Goal: Check status

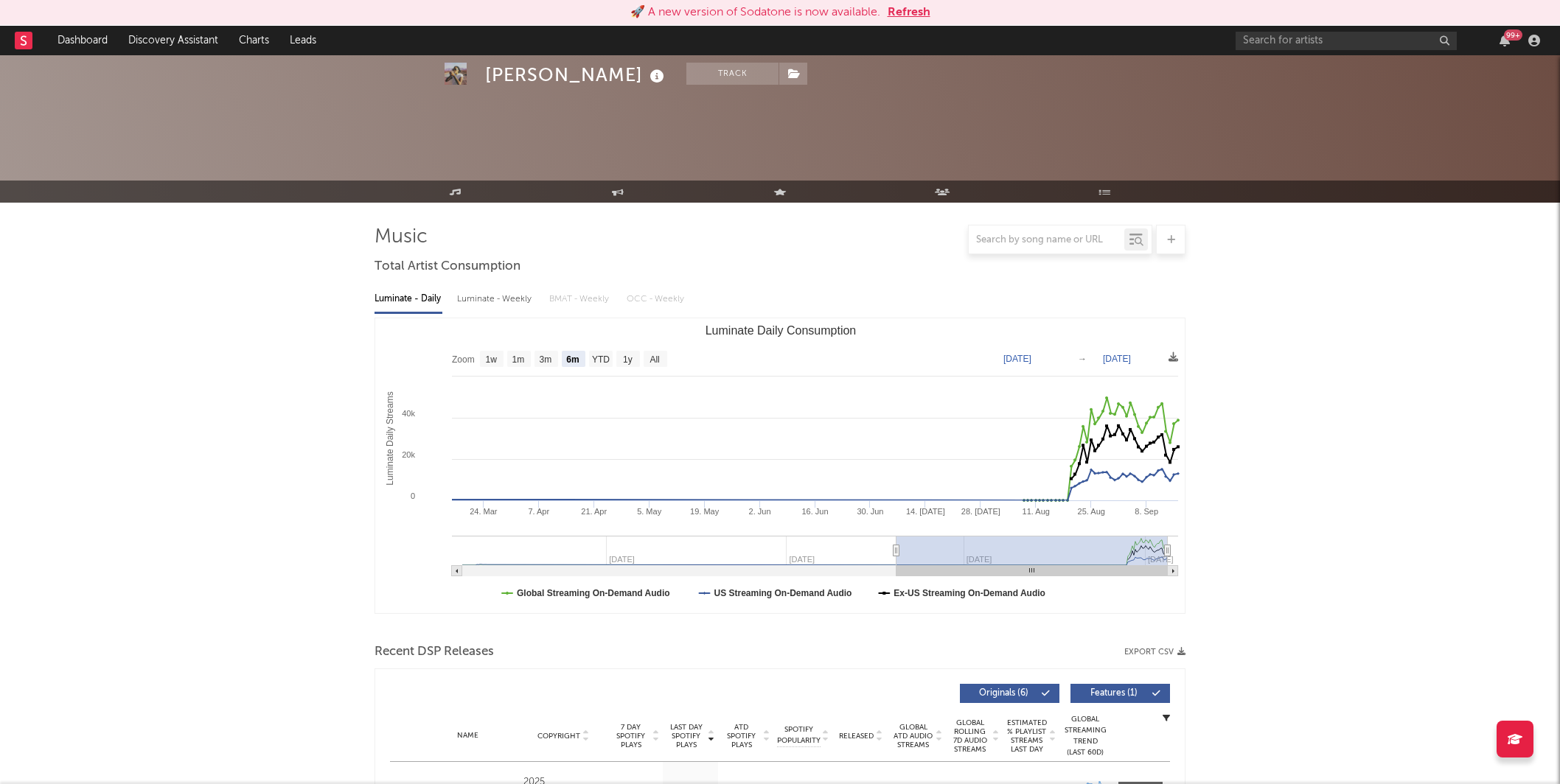
select select "6m"
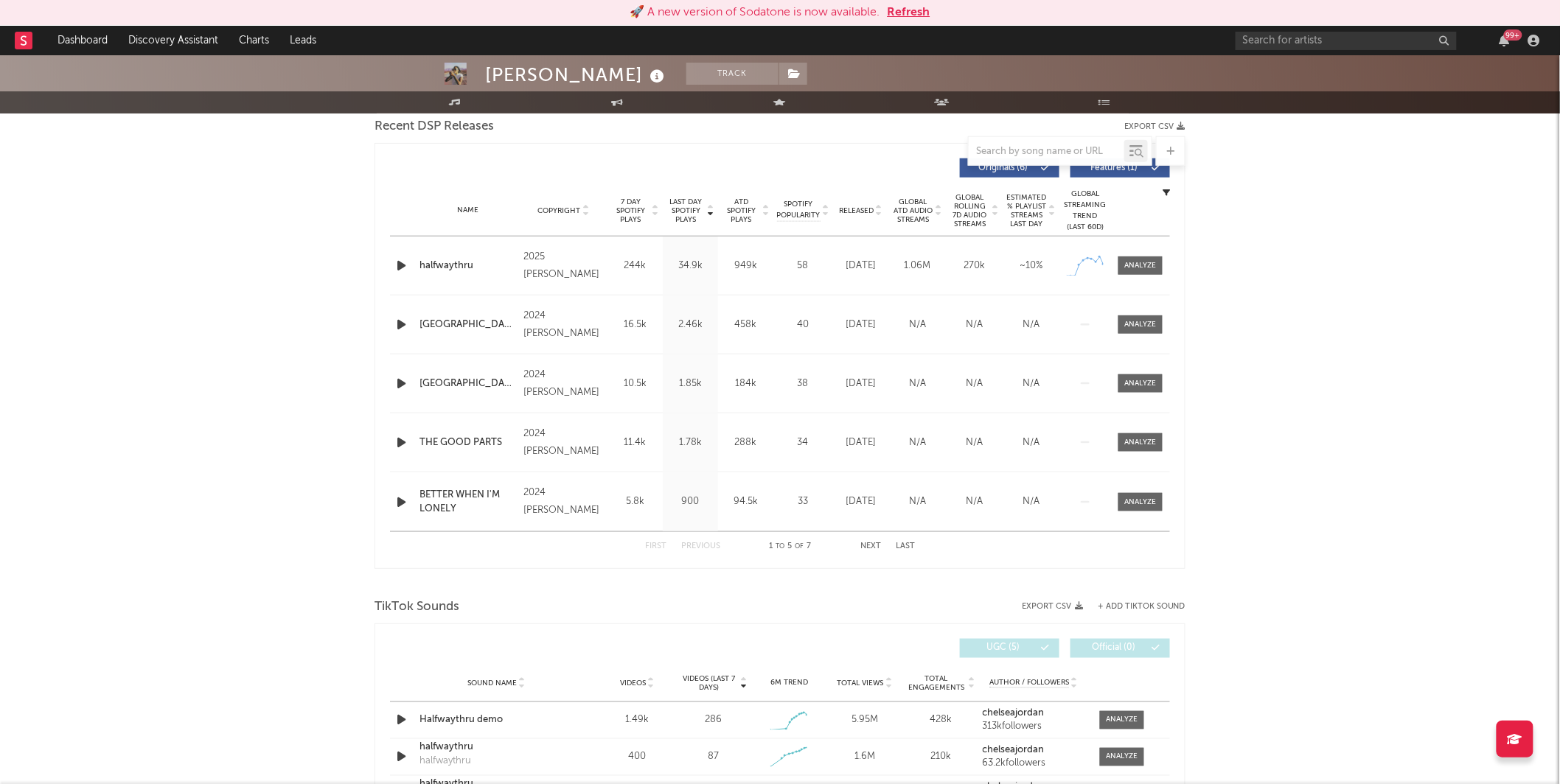
click at [919, 14] on button "Refresh" at bounding box center [909, 12] width 43 height 17
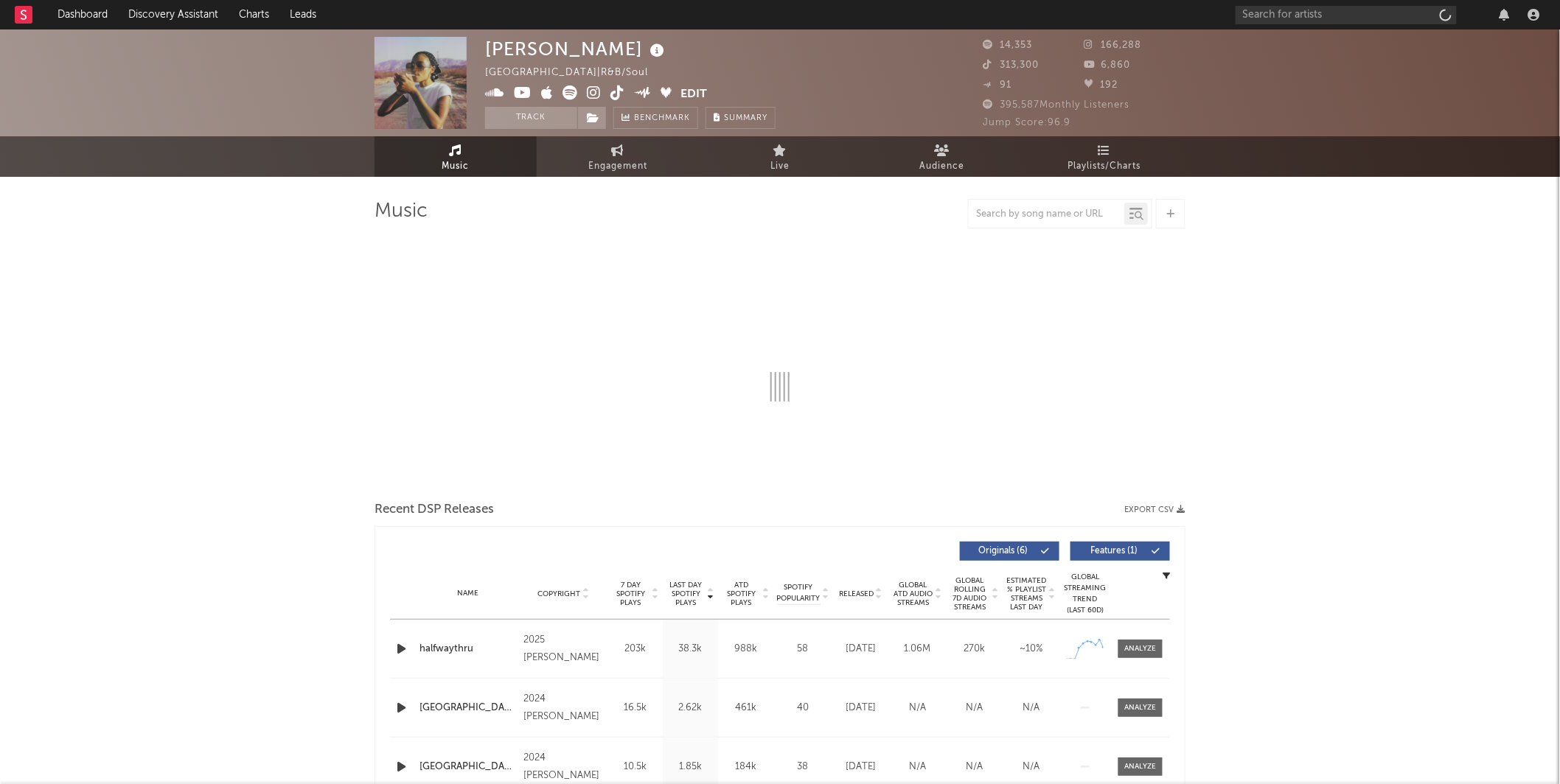
select select "6m"
